Goal: Answer question/provide support: Share knowledge or assist other users

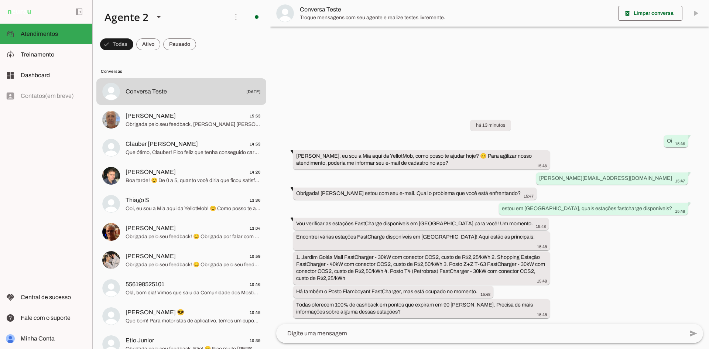
click at [565, 73] on div at bounding box center [489, 174] width 439 height 349
click at [133, 41] on span at bounding box center [116, 44] width 33 height 18
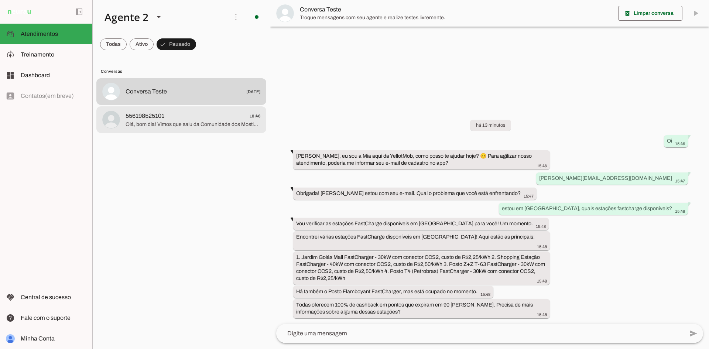
click at [217, 115] on span "556198525101 10:46" at bounding box center [193, 116] width 135 height 9
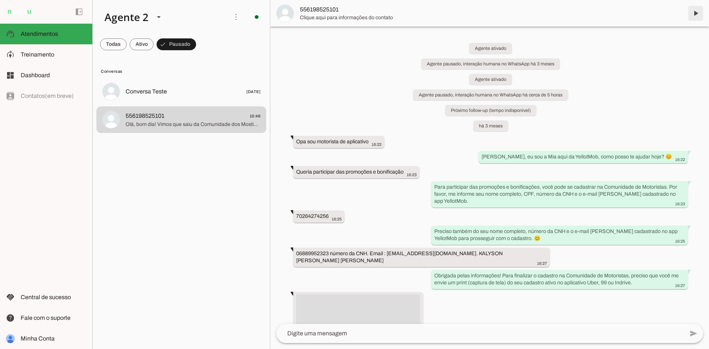
click at [698, 12] on span at bounding box center [696, 13] width 18 height 18
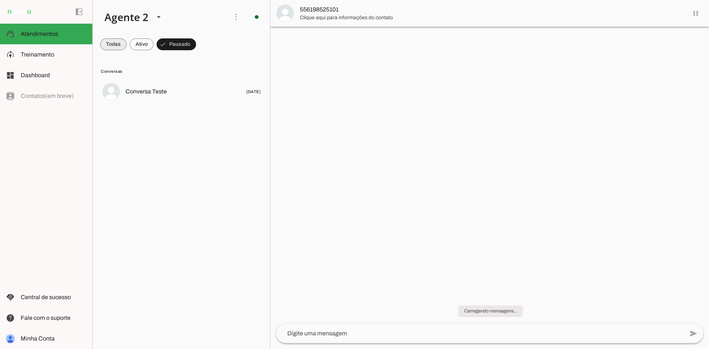
click at [114, 43] on span at bounding box center [113, 44] width 27 height 18
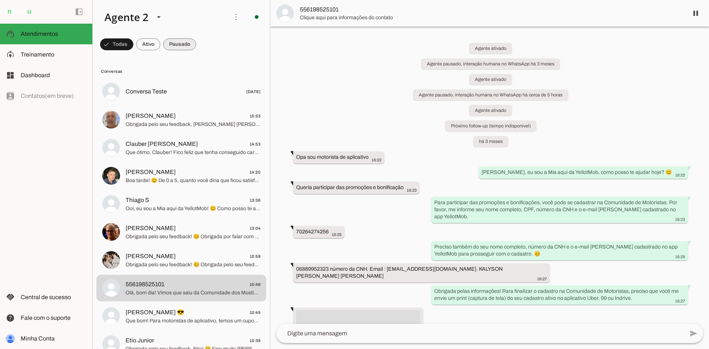
click at [133, 46] on span at bounding box center [116, 44] width 33 height 18
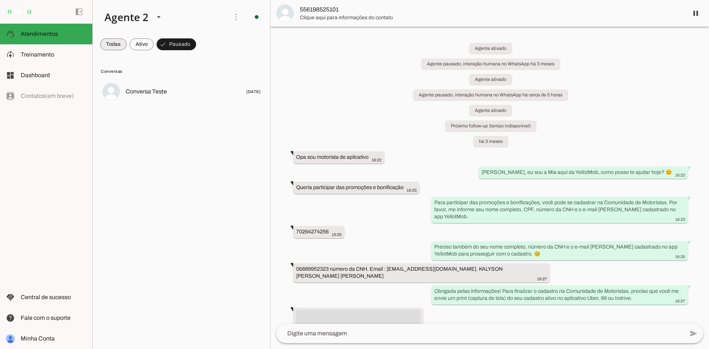
click at [119, 46] on span at bounding box center [113, 44] width 27 height 18
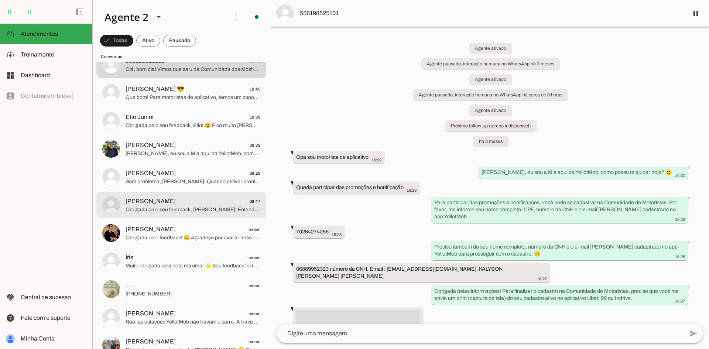
scroll to position [222, 0]
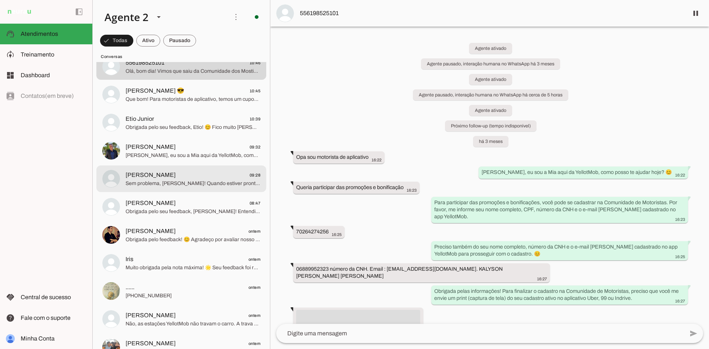
click at [183, 179] on span "[PERSON_NAME] 09:28" at bounding box center [193, 175] width 135 height 9
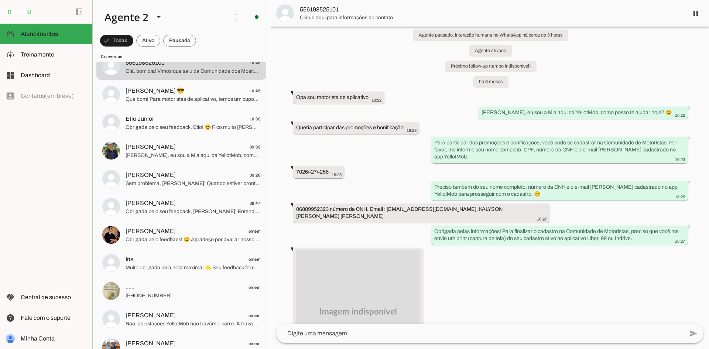
scroll to position [37, 0]
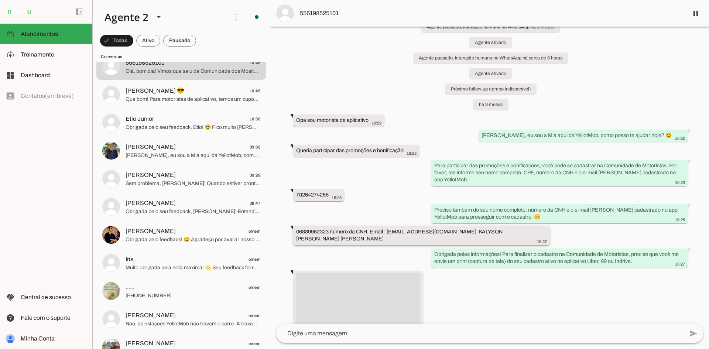
drag, startPoint x: 449, startPoint y: 231, endPoint x: 388, endPoint y: 231, distance: 61.3
click at [0, 0] on slot "06889952323 número da CNH. Email : [EMAIL_ADDRESS][DOMAIN_NAME]. KALYSON [PERSO…" at bounding box center [0, 0] width 0 height 0
